Goal: Information Seeking & Learning: Learn about a topic

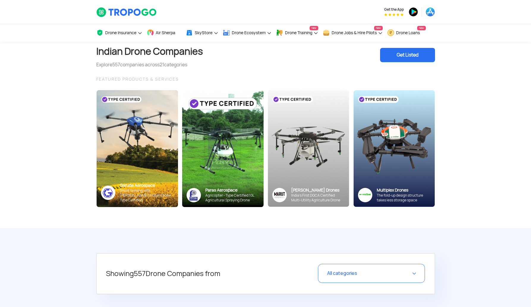
click at [117, 78] on div "FEATURED PRODUCTS & SERVICES" at bounding box center [265, 79] width 339 height 7
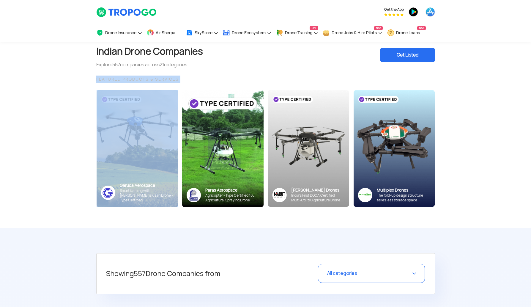
click at [117, 78] on div "FEATURED PRODUCTS & SERVICES" at bounding box center [265, 79] width 339 height 7
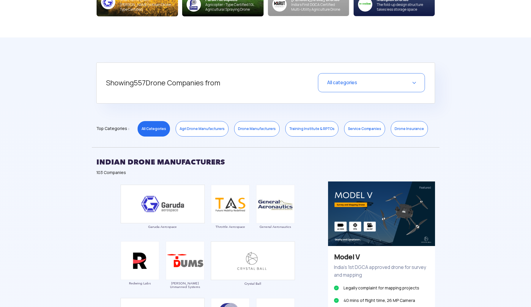
scroll to position [192, 0]
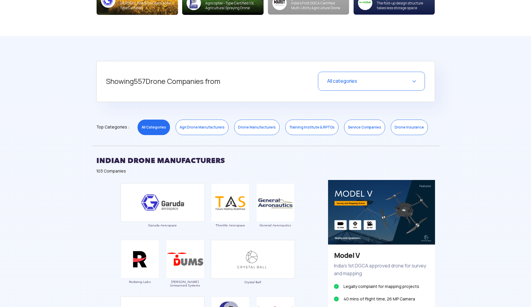
click at [135, 78] on h5 "Showing 557 Drone Companies from" at bounding box center [194, 82] width 176 height 20
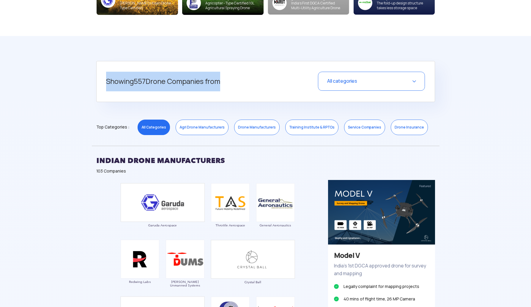
click at [135, 78] on h5 "Showing 557 Drone Companies from" at bounding box center [194, 82] width 176 height 20
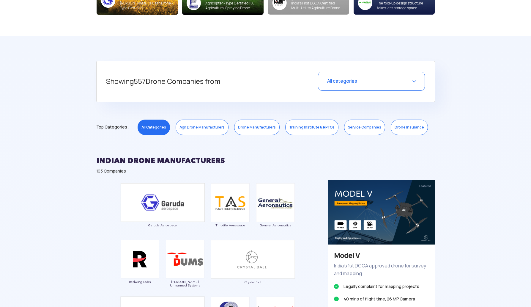
click at [322, 66] on div "Showing 557 Drone Companies from All categories Select a Category Close All Cat…" at bounding box center [265, 81] width 339 height 41
click at [323, 81] on div "All categories" at bounding box center [371, 81] width 107 height 19
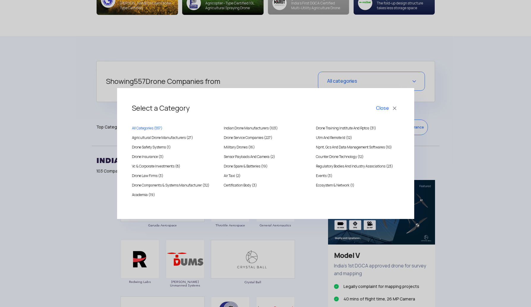
click at [386, 106] on button "Close" at bounding box center [387, 108] width 25 height 10
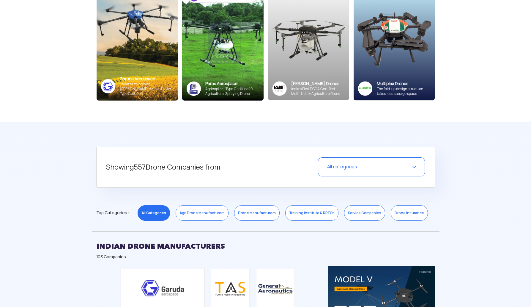
scroll to position [132, 0]
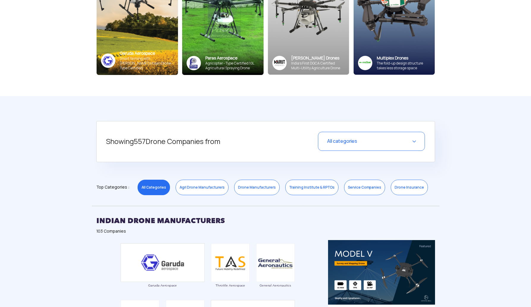
click at [202, 188] on link "Agri Drone Manufacturers" at bounding box center [202, 187] width 53 height 15
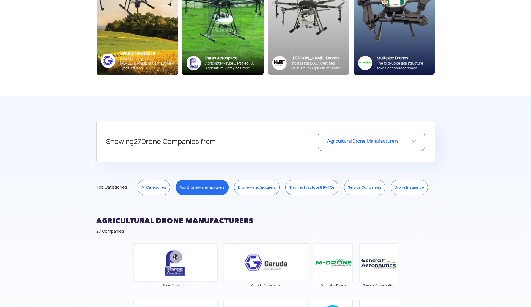
click at [261, 183] on link "Drone Manufacturers" at bounding box center [256, 187] width 45 height 15
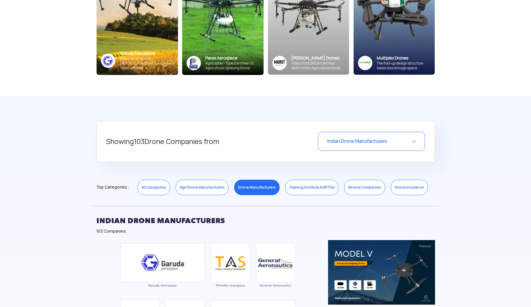
click at [315, 180] on link "Training Institute & RPTOs" at bounding box center [311, 187] width 53 height 15
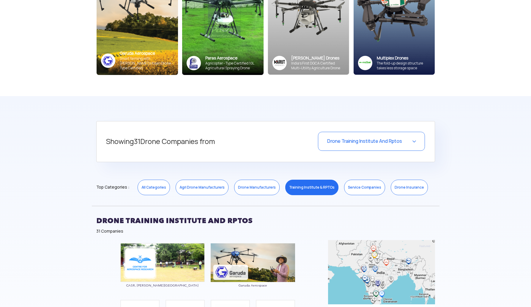
click at [255, 188] on link "Drone Manufacturers" at bounding box center [256, 187] width 45 height 15
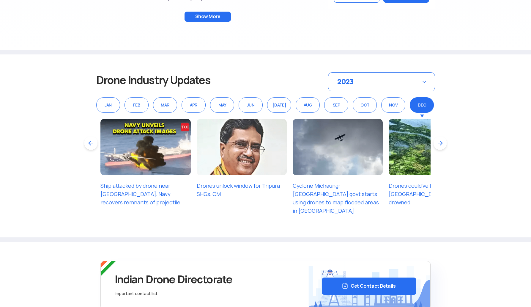
scroll to position [705, 0]
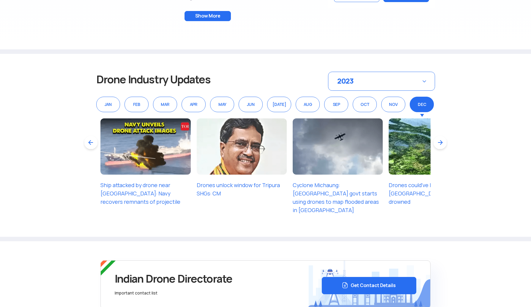
click at [417, 87] on div "2023" at bounding box center [381, 81] width 107 height 19
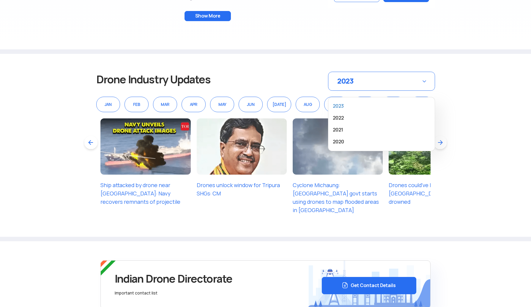
click at [361, 107] on li "2023" at bounding box center [381, 106] width 97 height 9
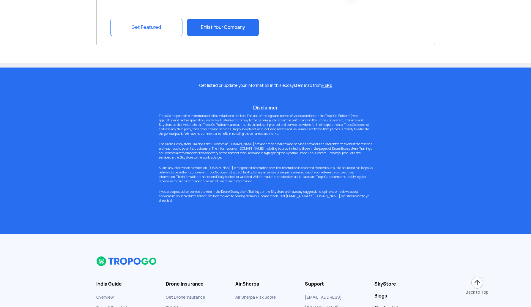
scroll to position [1186, 0]
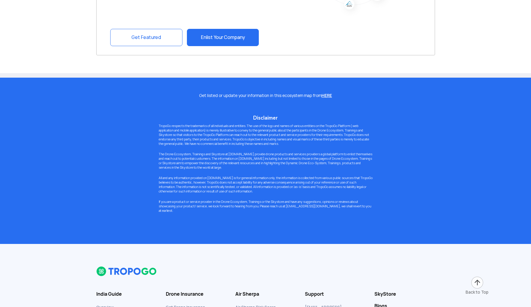
click at [328, 95] on link "HERE" at bounding box center [327, 95] width 10 height 5
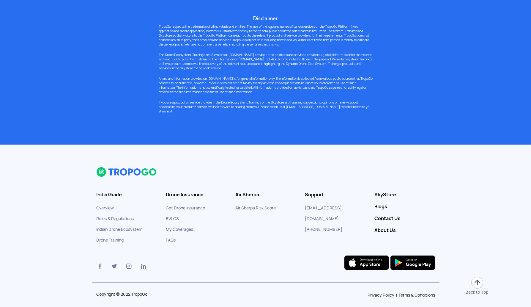
scroll to position [1291, 0]
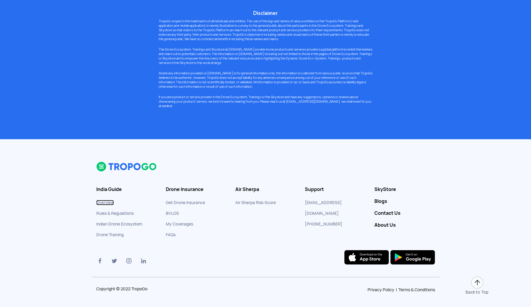
click at [109, 200] on link "Overview" at bounding box center [105, 202] width 18 height 5
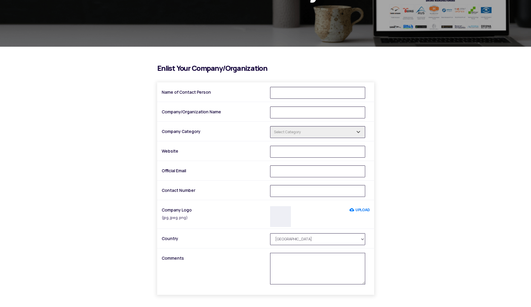
scroll to position [100, 0]
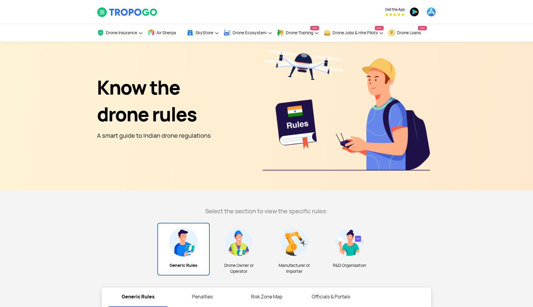
click at [235, 254] on img at bounding box center [238, 242] width 29 height 29
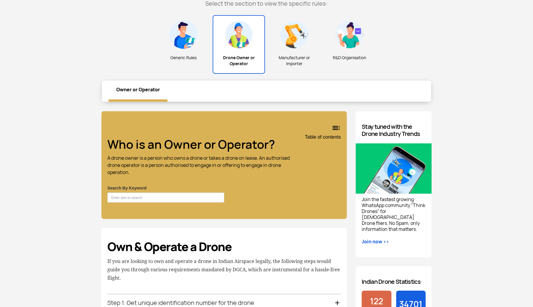
scroll to position [114, 0]
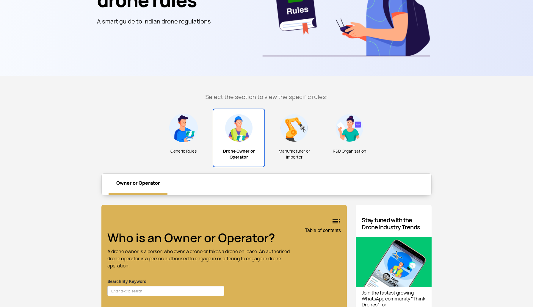
click at [294, 141] on img at bounding box center [294, 128] width 29 height 29
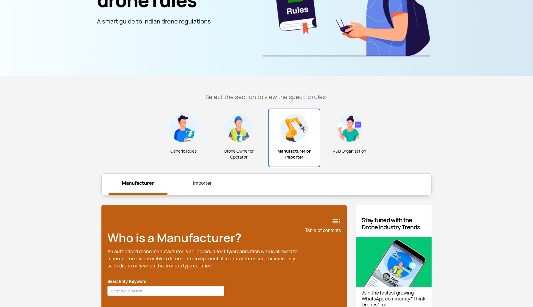
click at [349, 137] on img at bounding box center [349, 128] width 29 height 29
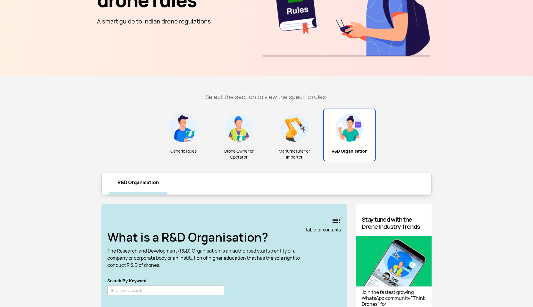
click at [295, 146] on div "Manufacturer or Importer" at bounding box center [294, 137] width 52 height 57
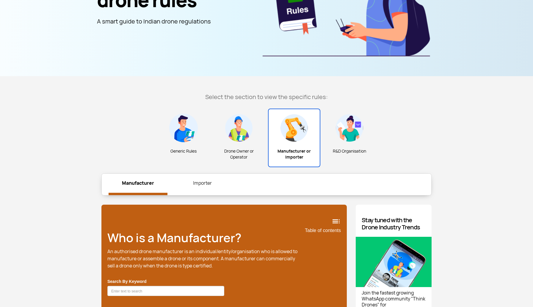
click at [245, 146] on div "Drone Owner or Operator" at bounding box center [239, 137] width 52 height 57
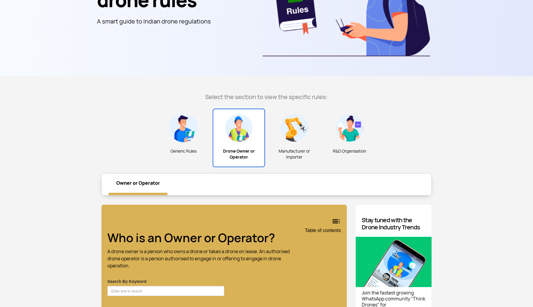
click at [160, 154] on div "Generic Rules" at bounding box center [183, 134] width 52 height 51
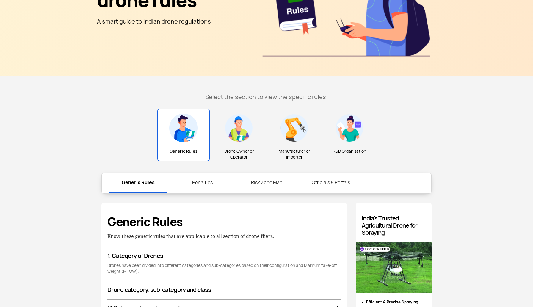
click at [172, 154] on div "Generic Rules" at bounding box center [183, 134] width 52 height 53
click at [121, 153] on div "Generic Rules Drone Owner or Operator Manufacturer or Importer R&D Organisation" at bounding box center [266, 137] width 339 height 67
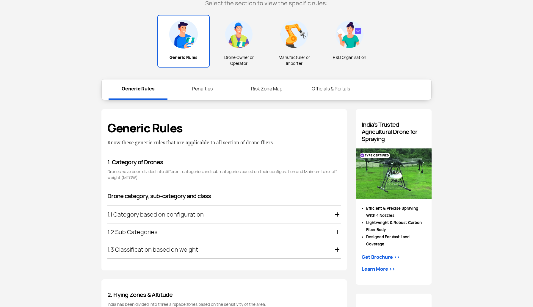
click at [199, 89] on link "Penalties" at bounding box center [202, 88] width 59 height 19
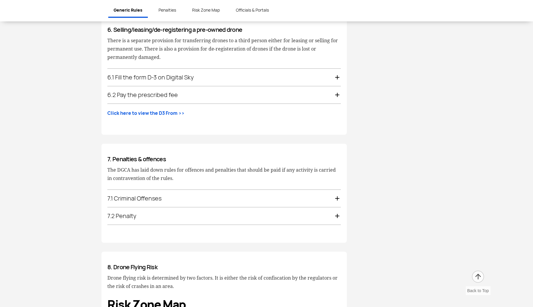
click at [215, 195] on div "7.1 Criminal Offenses" at bounding box center [223, 198] width 233 height 17
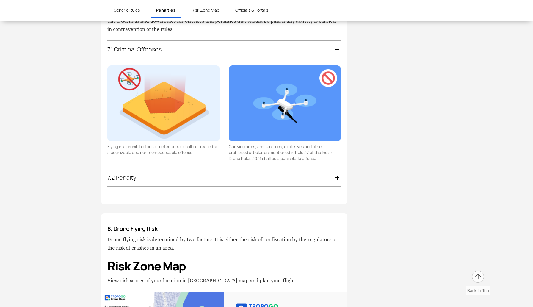
scroll to position [1337, 0]
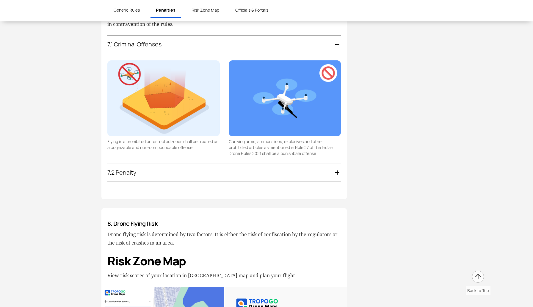
click at [183, 166] on div "7.2 Penalty" at bounding box center [223, 172] width 233 height 17
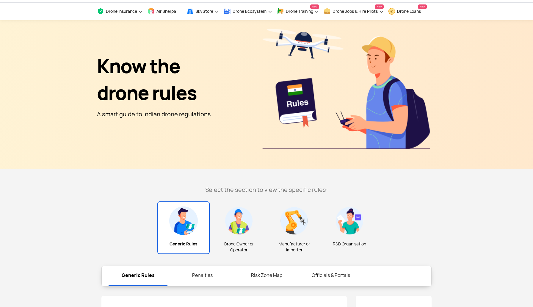
scroll to position [0, 0]
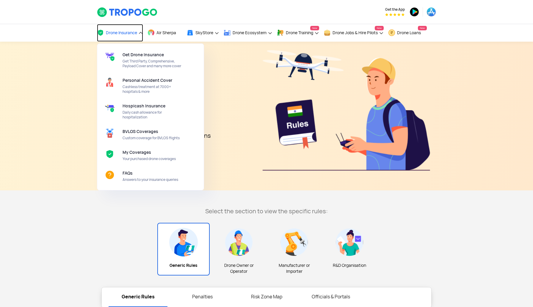
click at [123, 36] on link "Drone Insurance" at bounding box center [120, 33] width 46 height 18
